Goal: Information Seeking & Learning: Learn about a topic

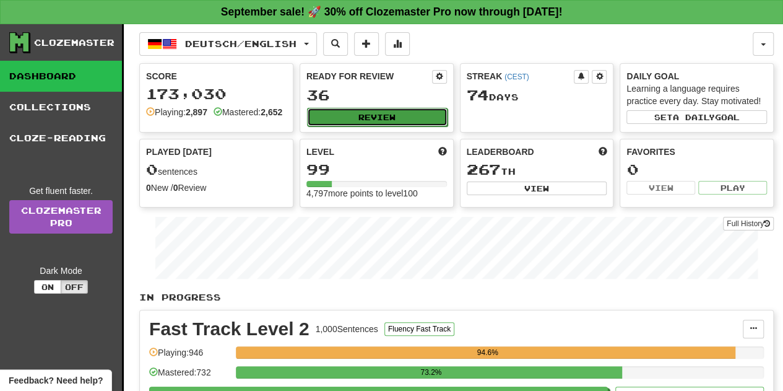
click at [391, 119] on button "Review" at bounding box center [377, 117] width 140 height 19
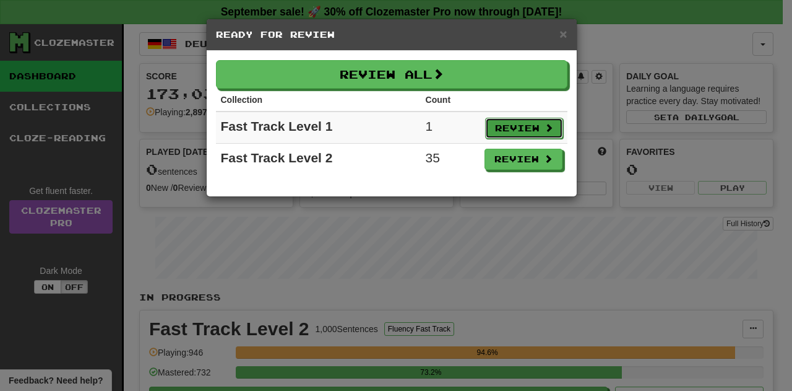
click at [529, 136] on button "Review" at bounding box center [524, 128] width 78 height 21
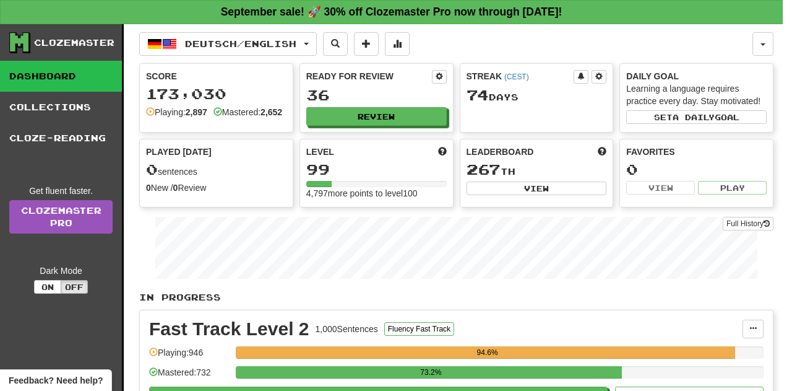
select select "**"
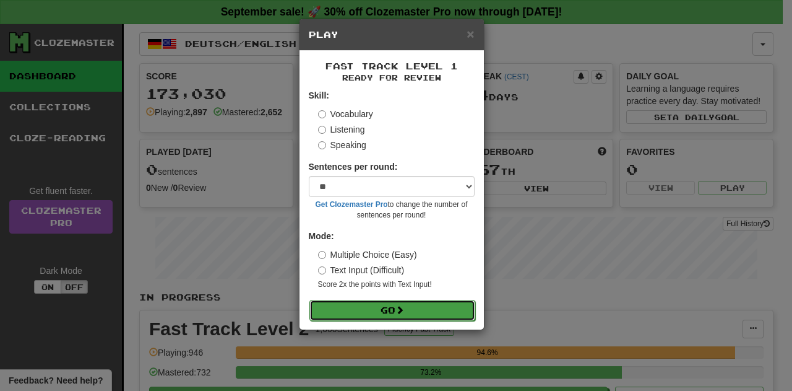
click at [404, 310] on span at bounding box center [399, 309] width 9 height 9
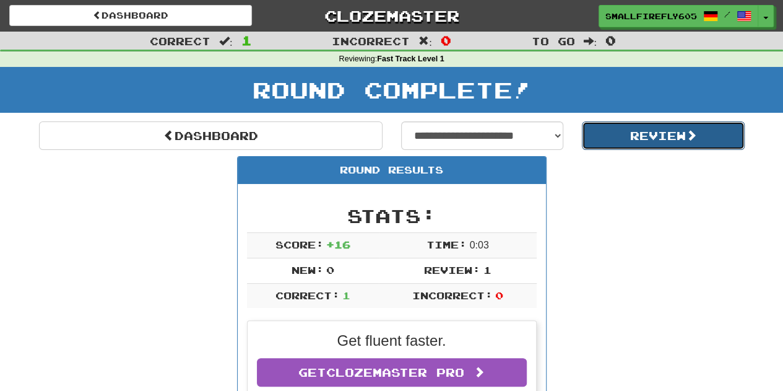
click at [667, 134] on button "Review" at bounding box center [663, 135] width 163 height 28
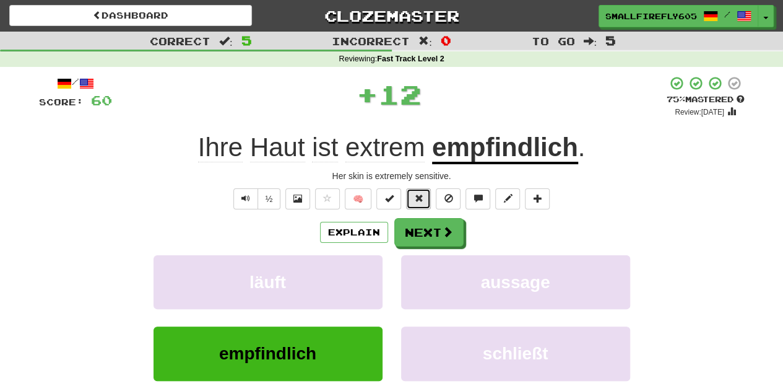
click at [415, 196] on span at bounding box center [418, 198] width 9 height 9
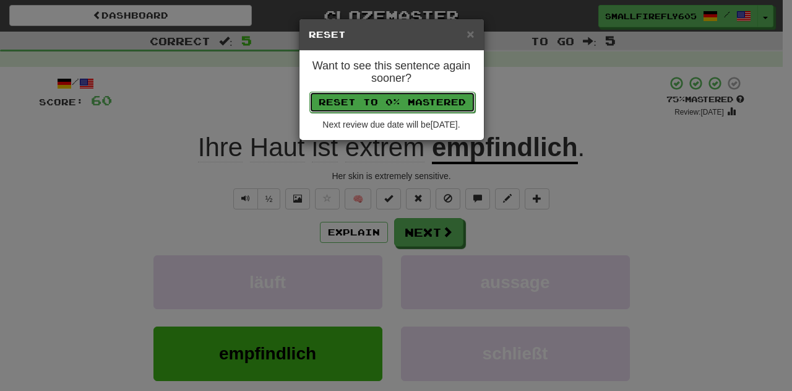
click at [420, 101] on button "Reset to 0% Mastered" at bounding box center [392, 102] width 166 height 21
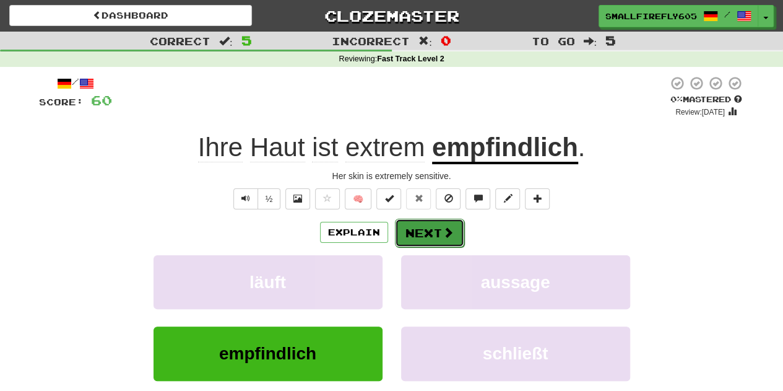
click at [433, 226] on button "Next" at bounding box center [429, 232] width 69 height 28
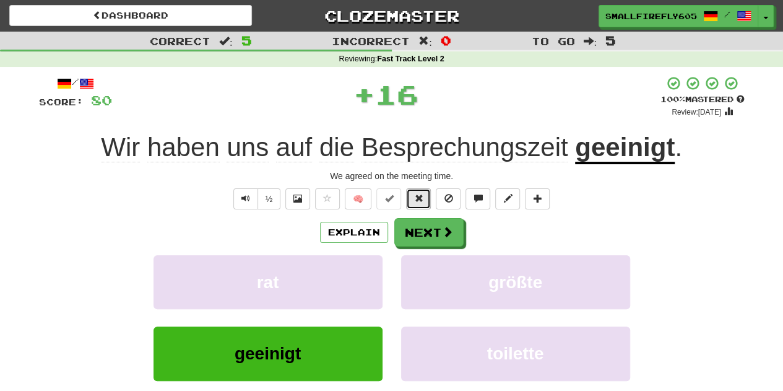
click at [415, 197] on span at bounding box center [418, 198] width 9 height 9
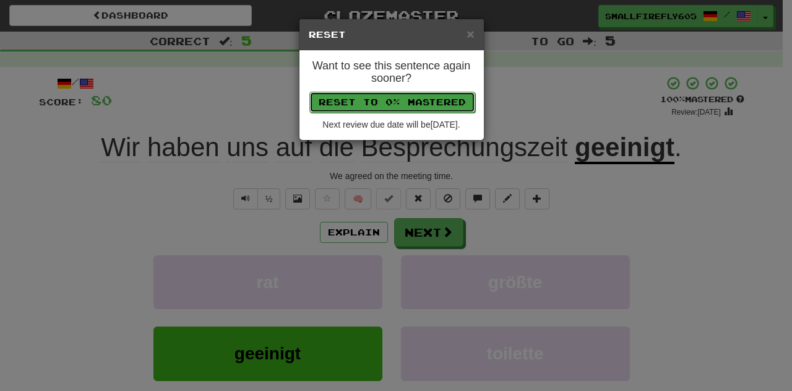
click at [431, 105] on button "Reset to 0% Mastered" at bounding box center [392, 102] width 166 height 21
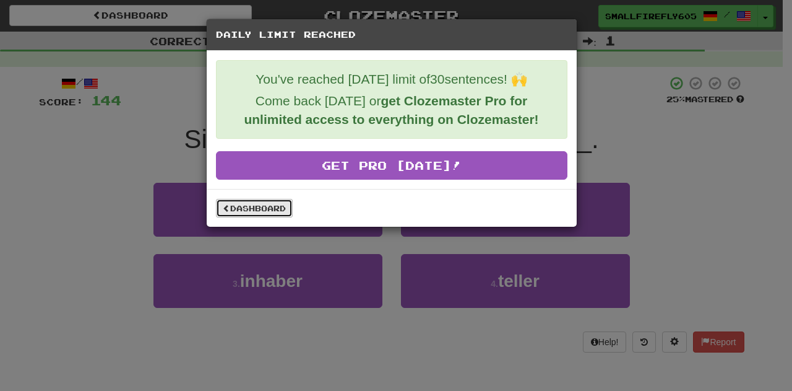
click at [259, 201] on link "Dashboard" at bounding box center [254, 208] width 77 height 19
